Goal: Navigation & Orientation: Find specific page/section

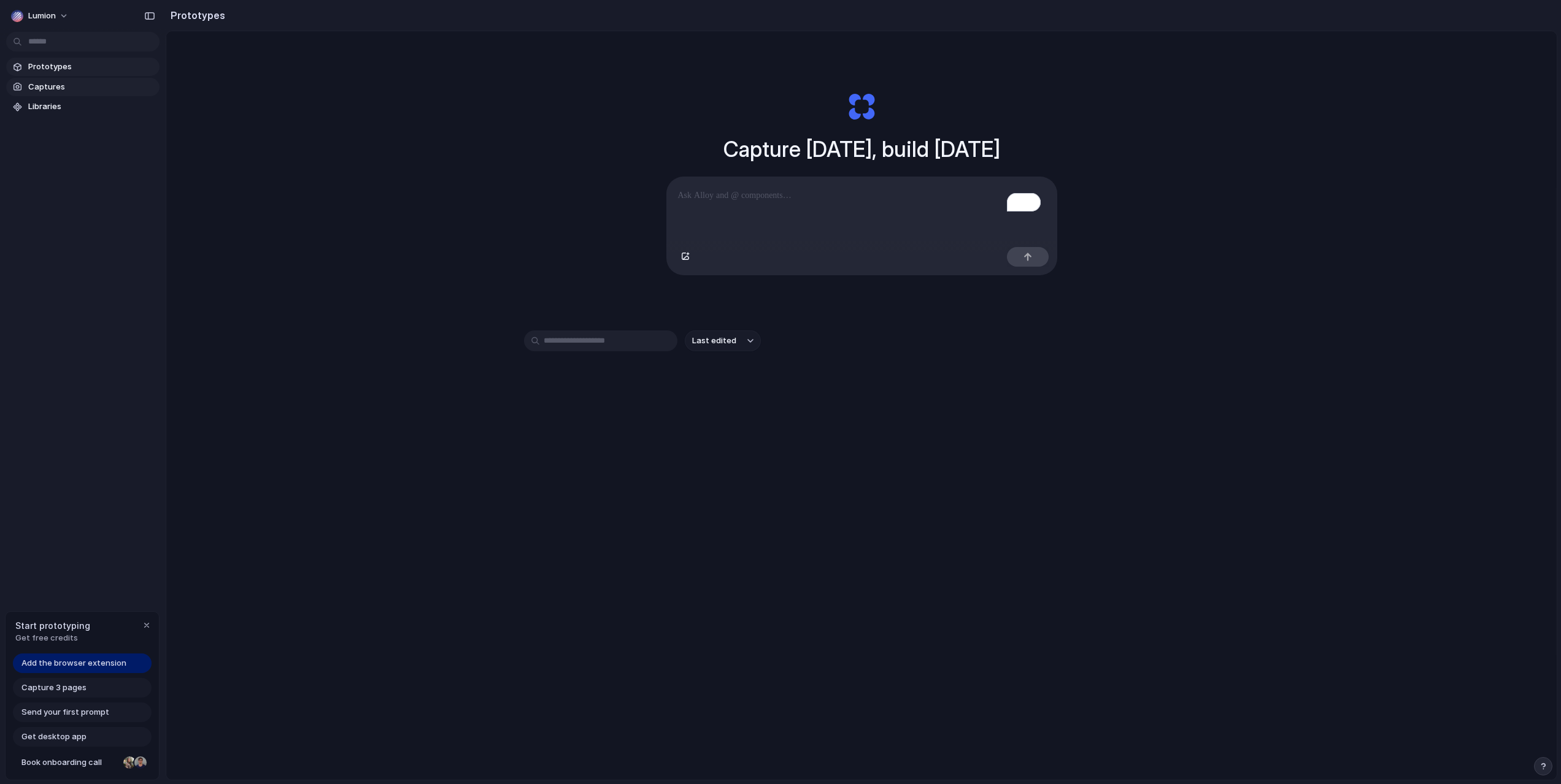
click at [34, 88] on span "Captures" at bounding box center [91, 87] width 126 height 12
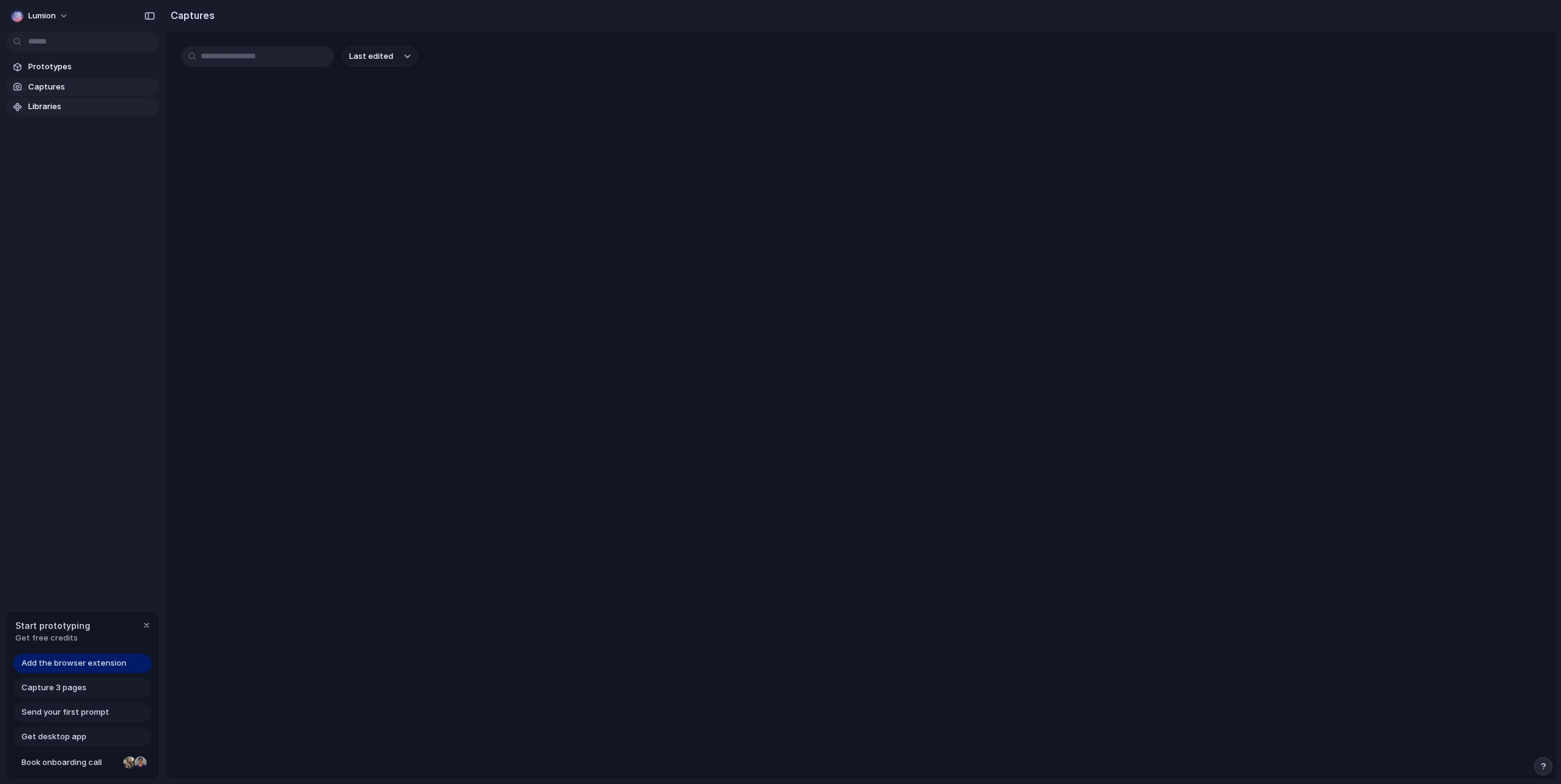
click at [40, 102] on span "Libraries" at bounding box center [91, 106] width 126 height 12
click at [44, 70] on span "Prototypes" at bounding box center [91, 67] width 126 height 12
